Goal: Task Accomplishment & Management: Manage account settings

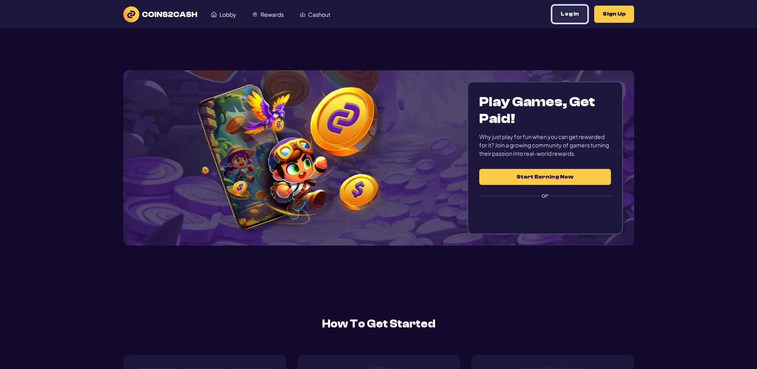
click at [552, 22] on button "Log In" at bounding box center [569, 14] width 35 height 17
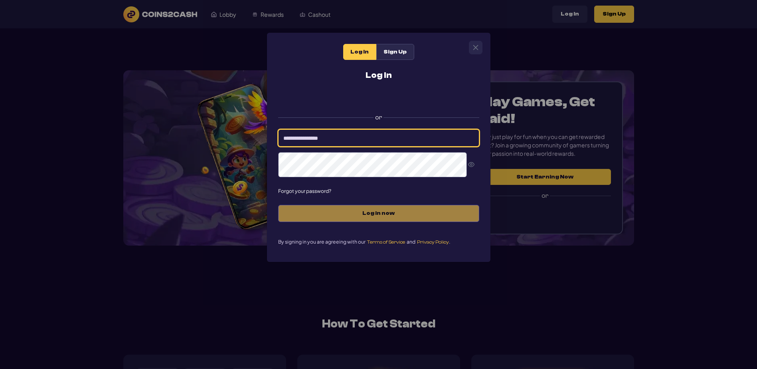
type input "*********"
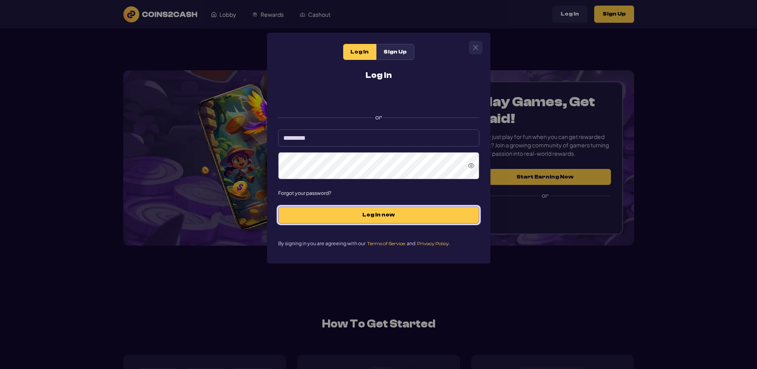
click at [365, 218] on span "Log in now" at bounding box center [378, 214] width 184 height 7
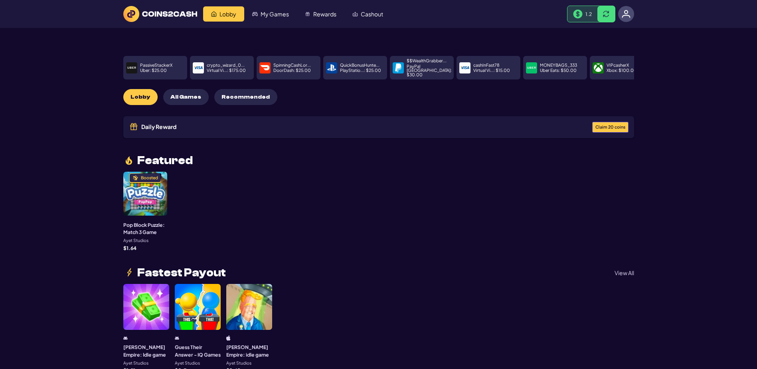
click at [618, 129] on span "Claim 20 coins" at bounding box center [610, 127] width 30 height 4
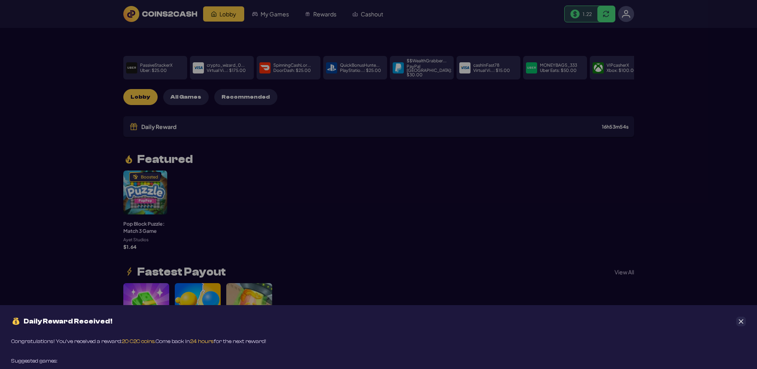
click at [373, 233] on div "Daily Reward Received! Congratulations! You’ve received a reward: 20 C2C coins.…" at bounding box center [378, 184] width 757 height 369
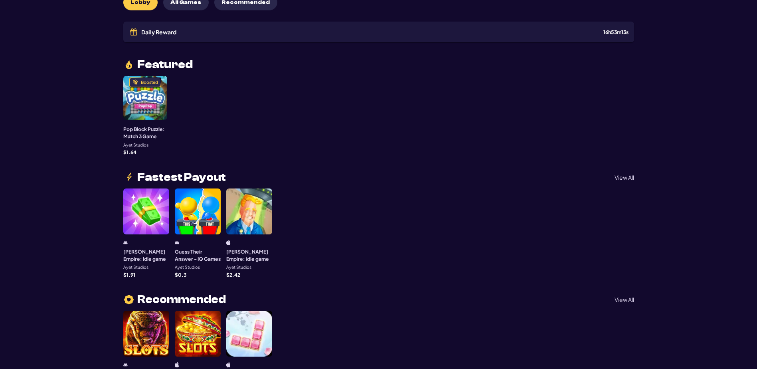
scroll to position [80, 0]
